Goal: Information Seeking & Learning: Learn about a topic

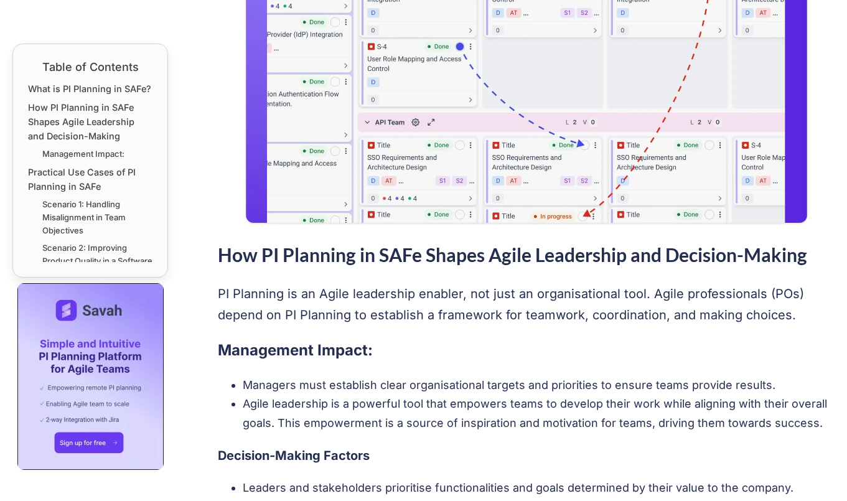
scroll to position [952, 0]
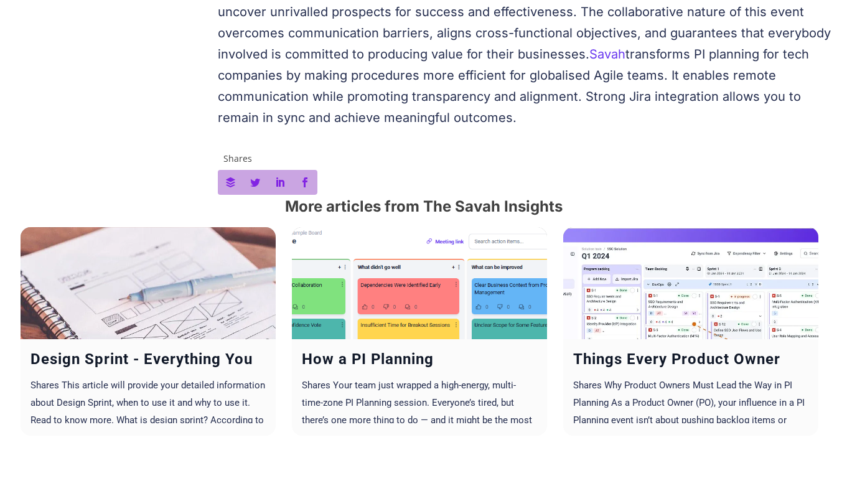
scroll to position [3928, 0]
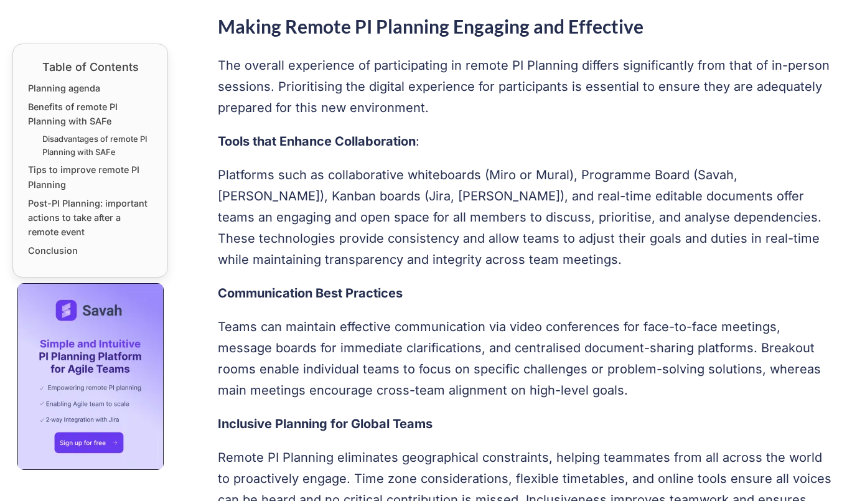
scroll to position [812, 0]
click at [313, 413] on h4 "Inclusive Planning for Global Teams" at bounding box center [526, 423] width 617 height 21
click at [542, 316] on p "Teams can maintain effective communication via video conferences for face-to-fa…" at bounding box center [526, 358] width 617 height 85
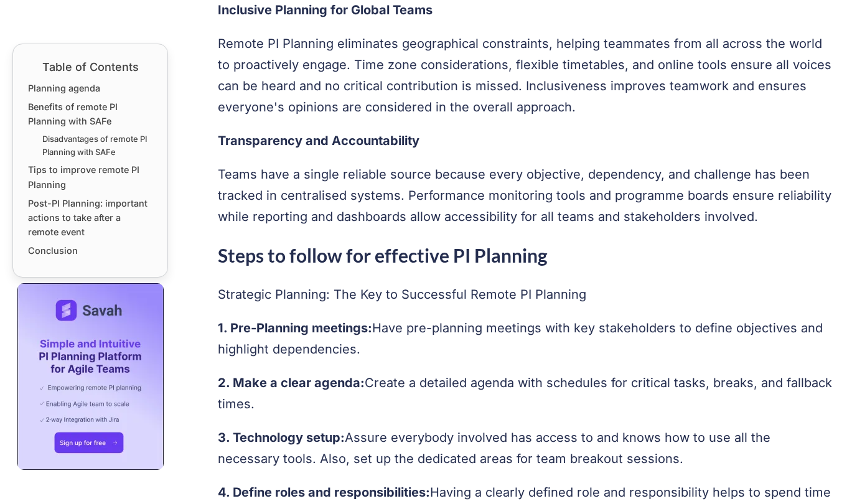
scroll to position [1226, 0]
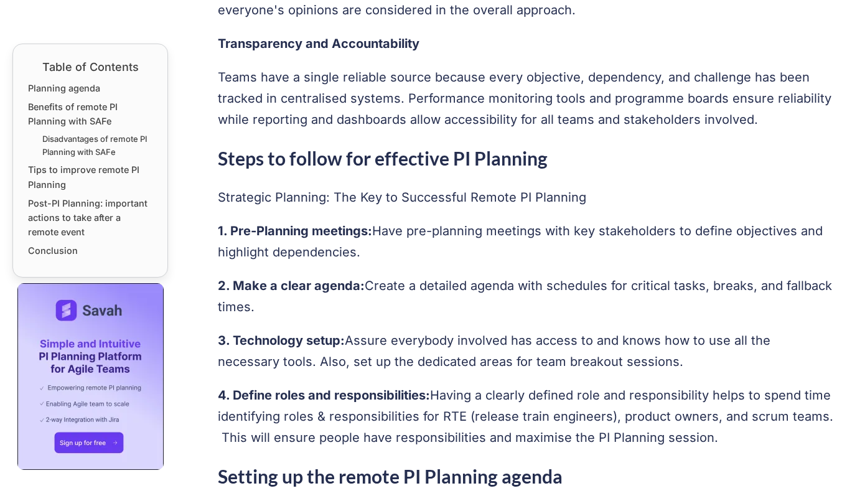
scroll to position [1323, 0]
click at [542, 294] on p "2. Make a clear agenda: Create a detailed agenda with schedules for critical ta…" at bounding box center [526, 295] width 617 height 42
drag, startPoint x: 542, startPoint y: 294, endPoint x: 673, endPoint y: 346, distance: 140.5
click at [673, 346] on p "3. Technology setup: Assure everybody involved has access to and knows how to u…" at bounding box center [526, 350] width 617 height 42
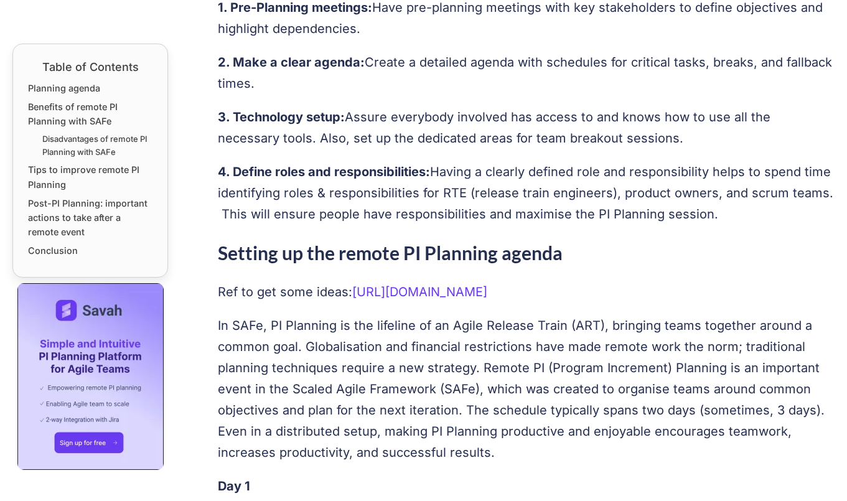
scroll to position [1584, 0]
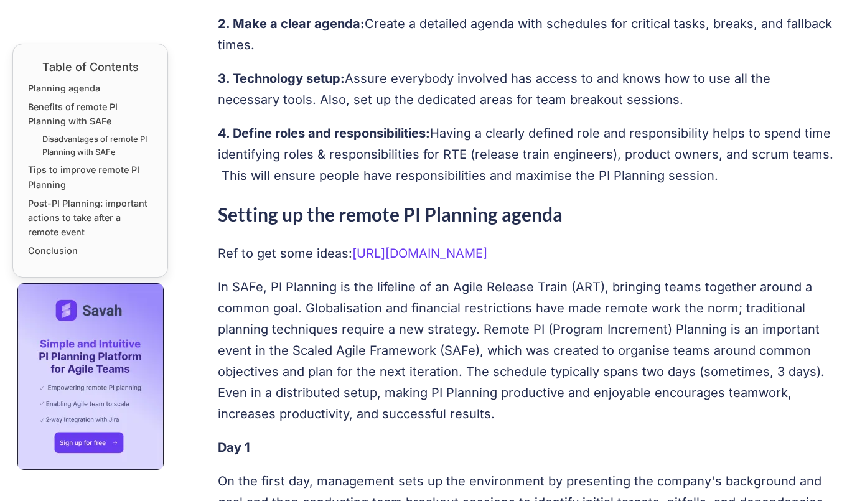
click at [673, 346] on p "In SAFe, PI Planning is the lifeline of an Agile Release Train (ART), bringing …" at bounding box center [526, 350] width 617 height 148
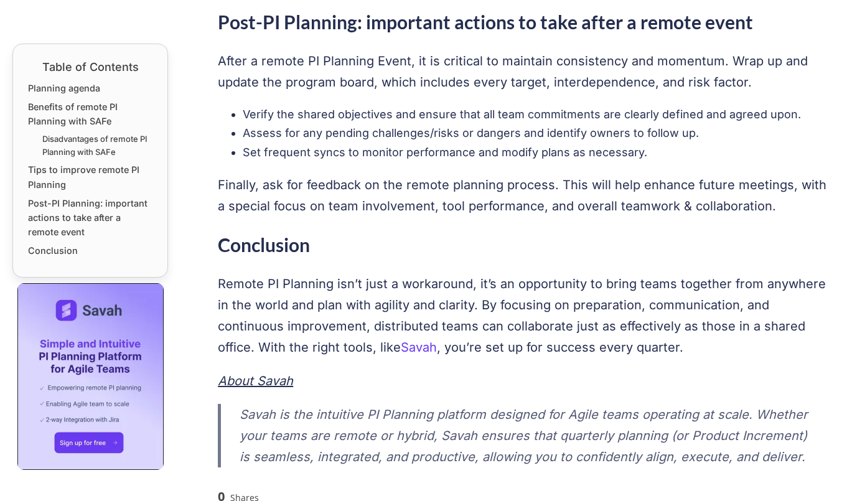
scroll to position [4099, 0]
